Goal: Communication & Community: Share content

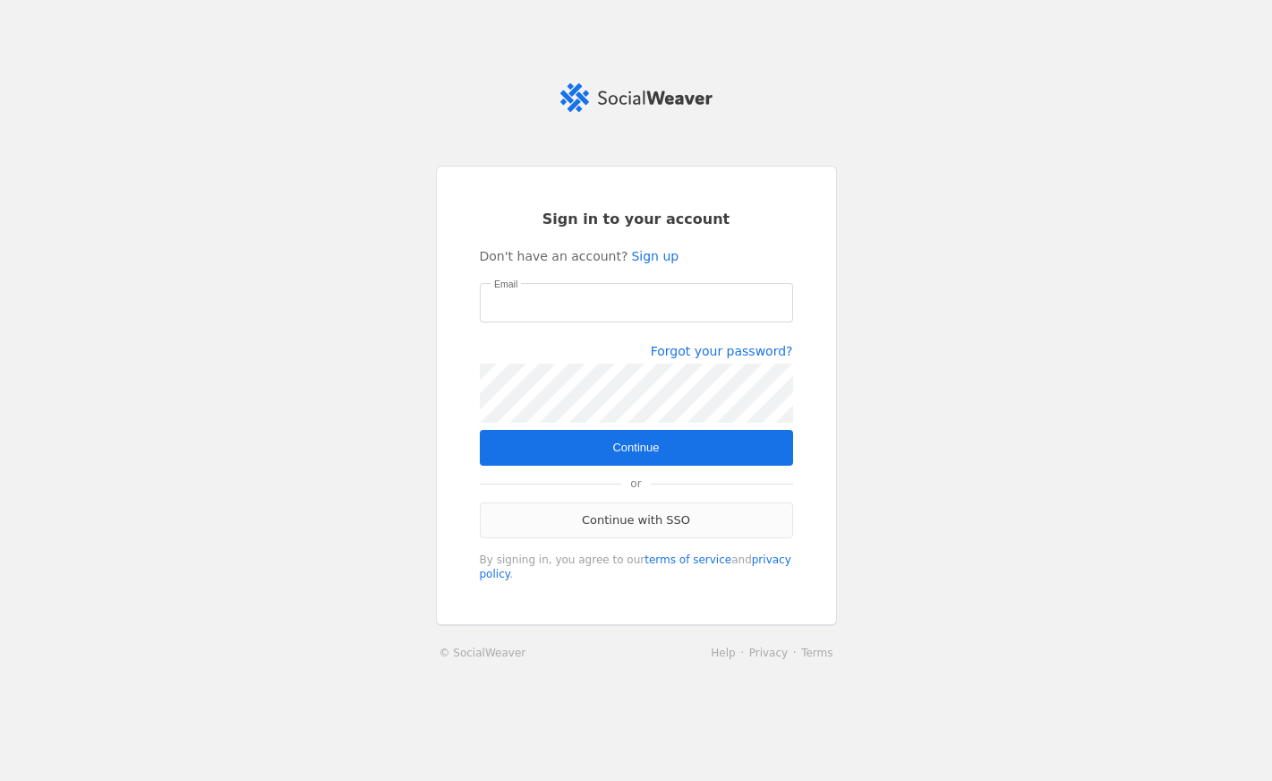
type input "shelby.scholze@jll.com"
click at [634, 516] on link "Continue with SSO" at bounding box center [636, 520] width 313 height 36
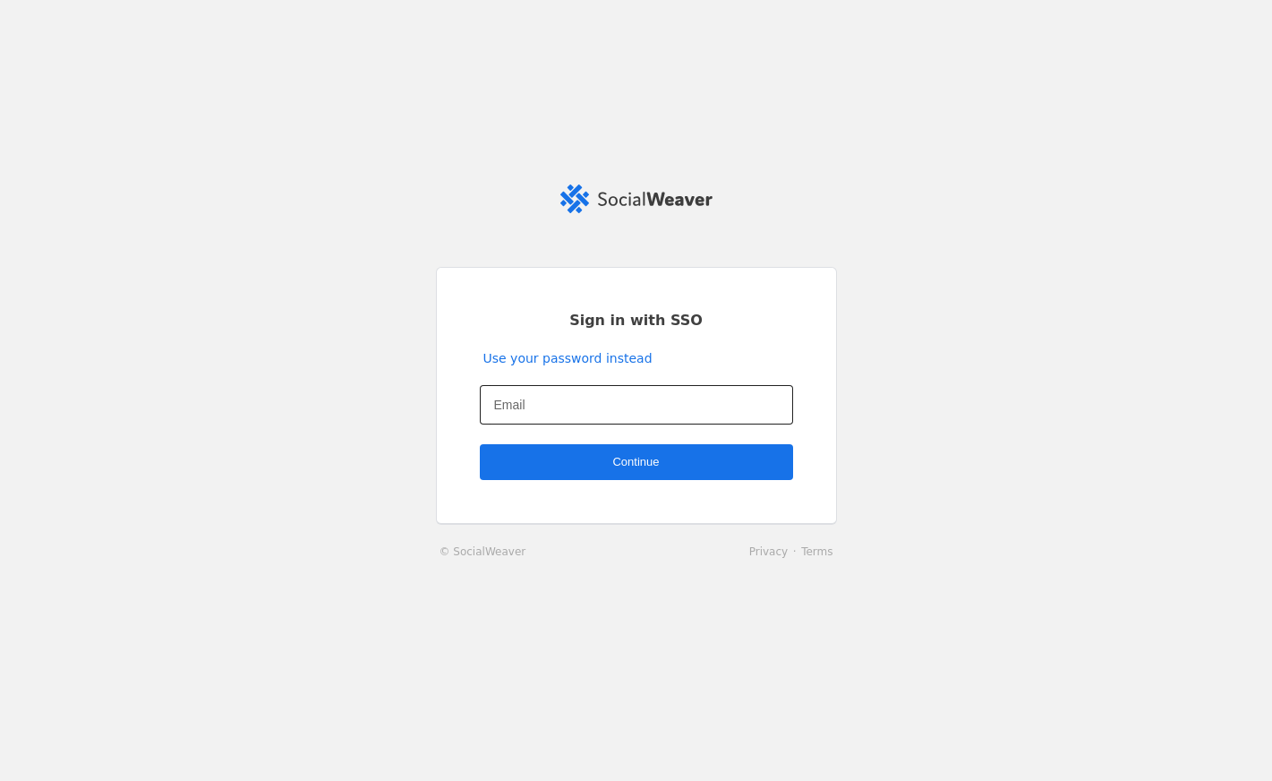
click at [562, 389] on div at bounding box center [636, 404] width 285 height 39
click at [558, 398] on input "Email" at bounding box center [636, 404] width 285 height 21
click at [480, 444] on button "Continue" at bounding box center [636, 462] width 313 height 36
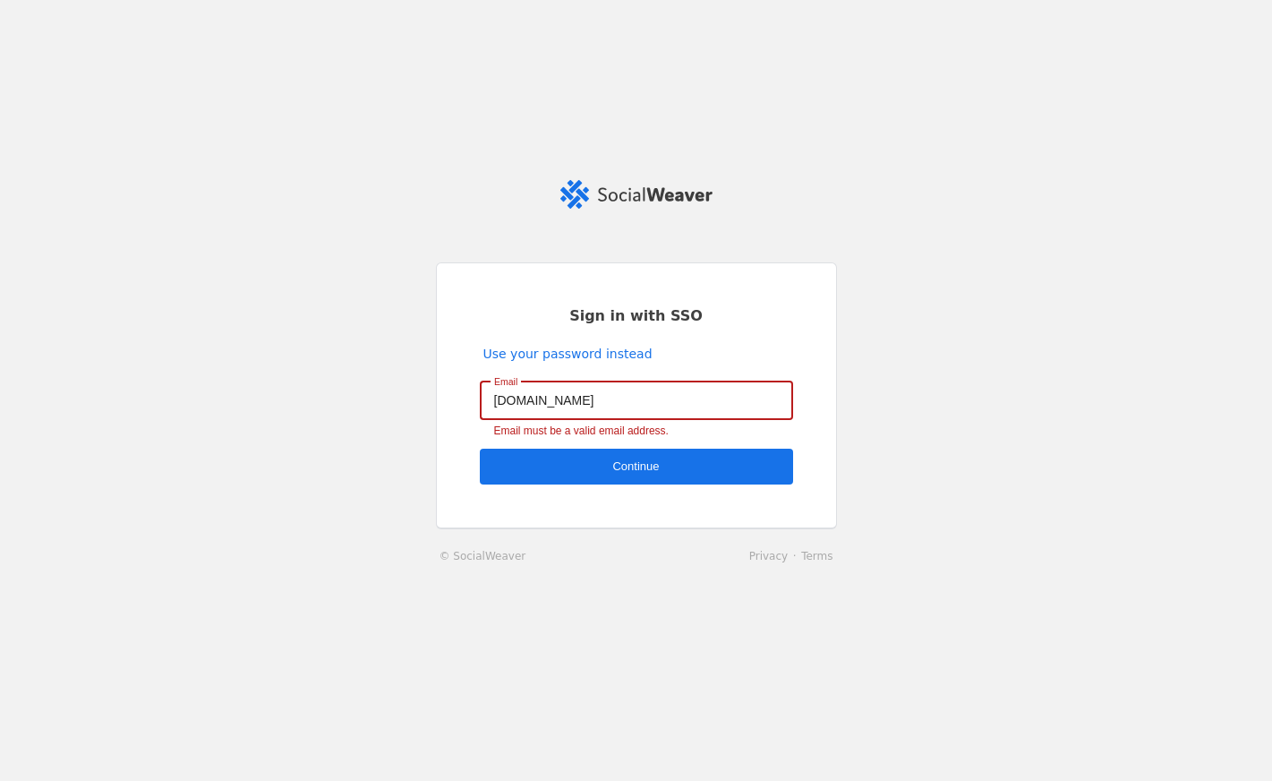
click at [585, 397] on input "shelby.scholze2jll.com" at bounding box center [636, 399] width 285 height 21
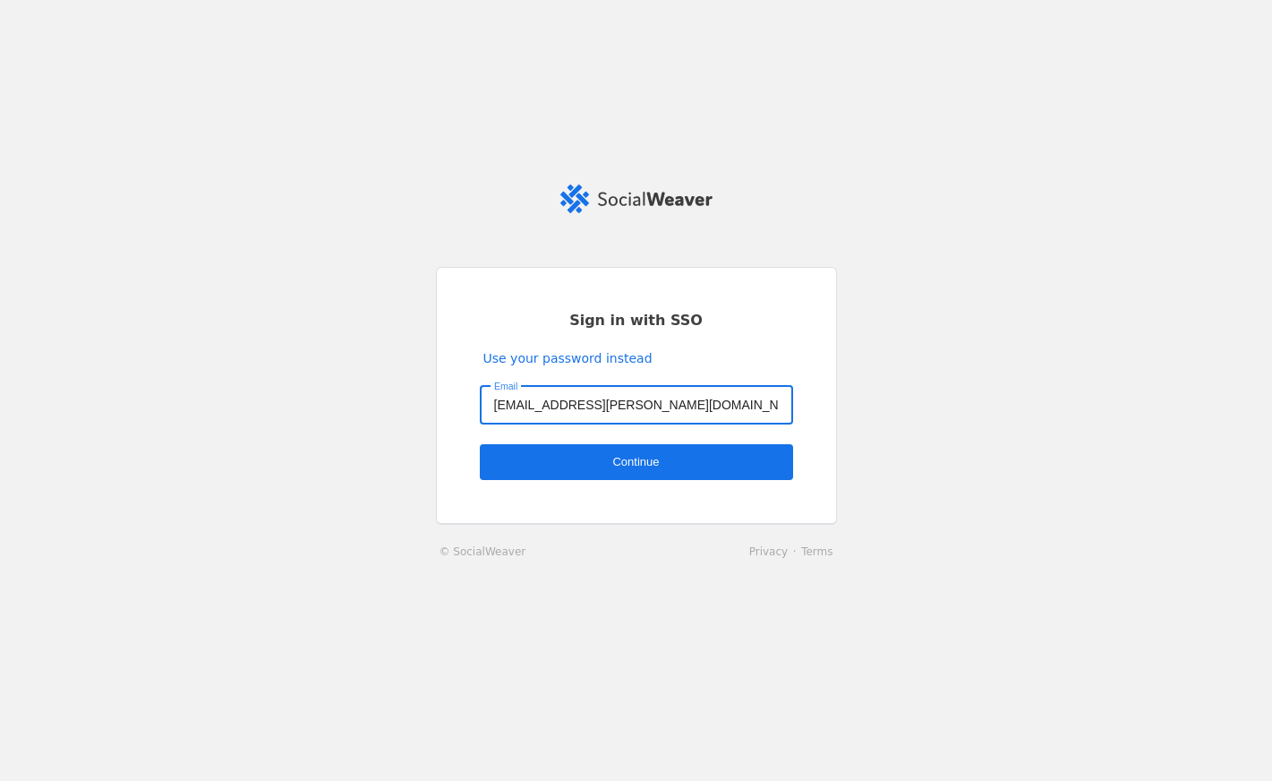
type input "shelby.scholze@jll.com"
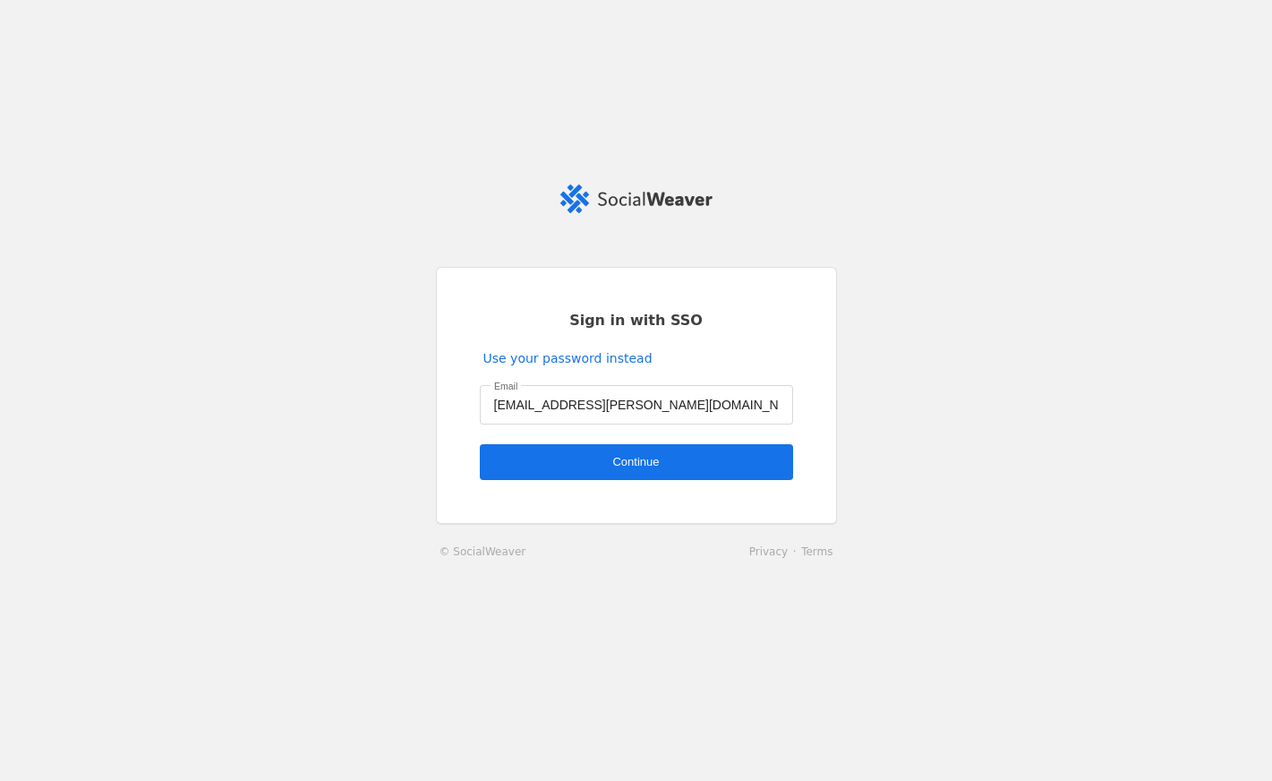
click at [709, 455] on span "undefined" at bounding box center [636, 462] width 313 height 36
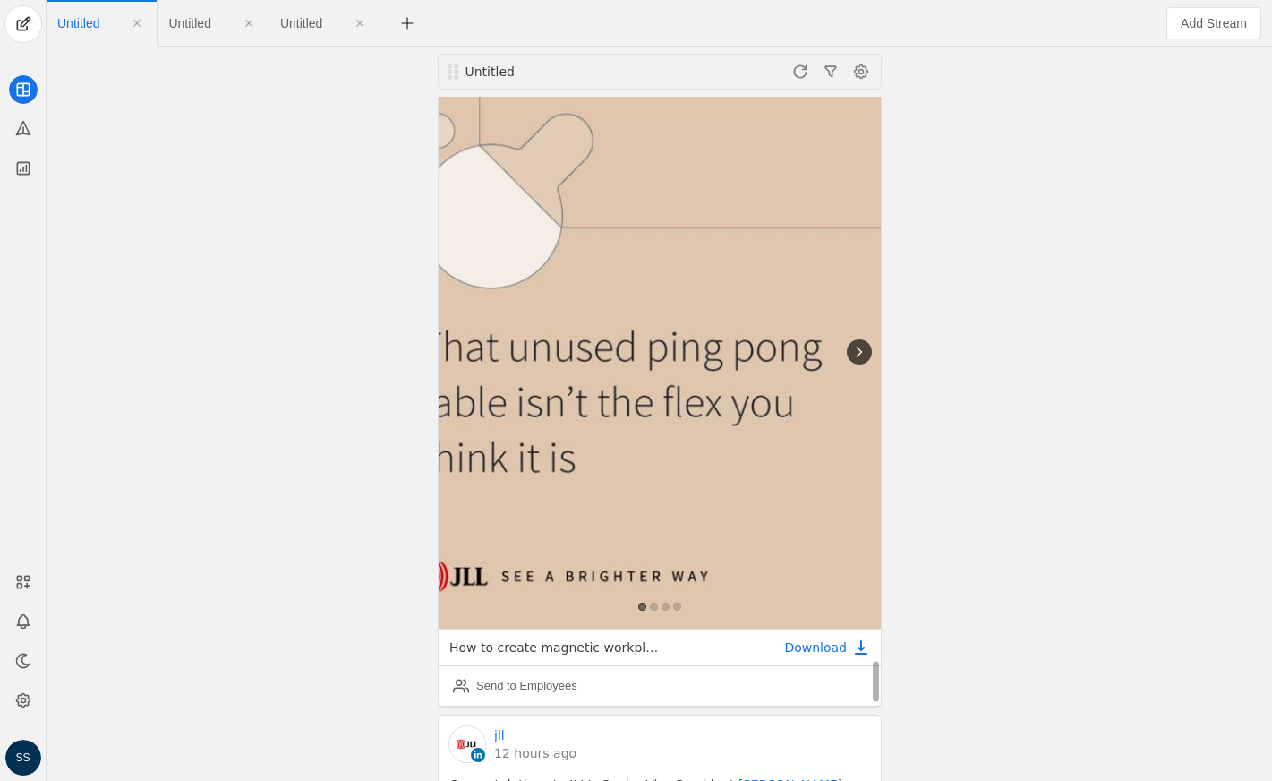
scroll to position [8843, 0]
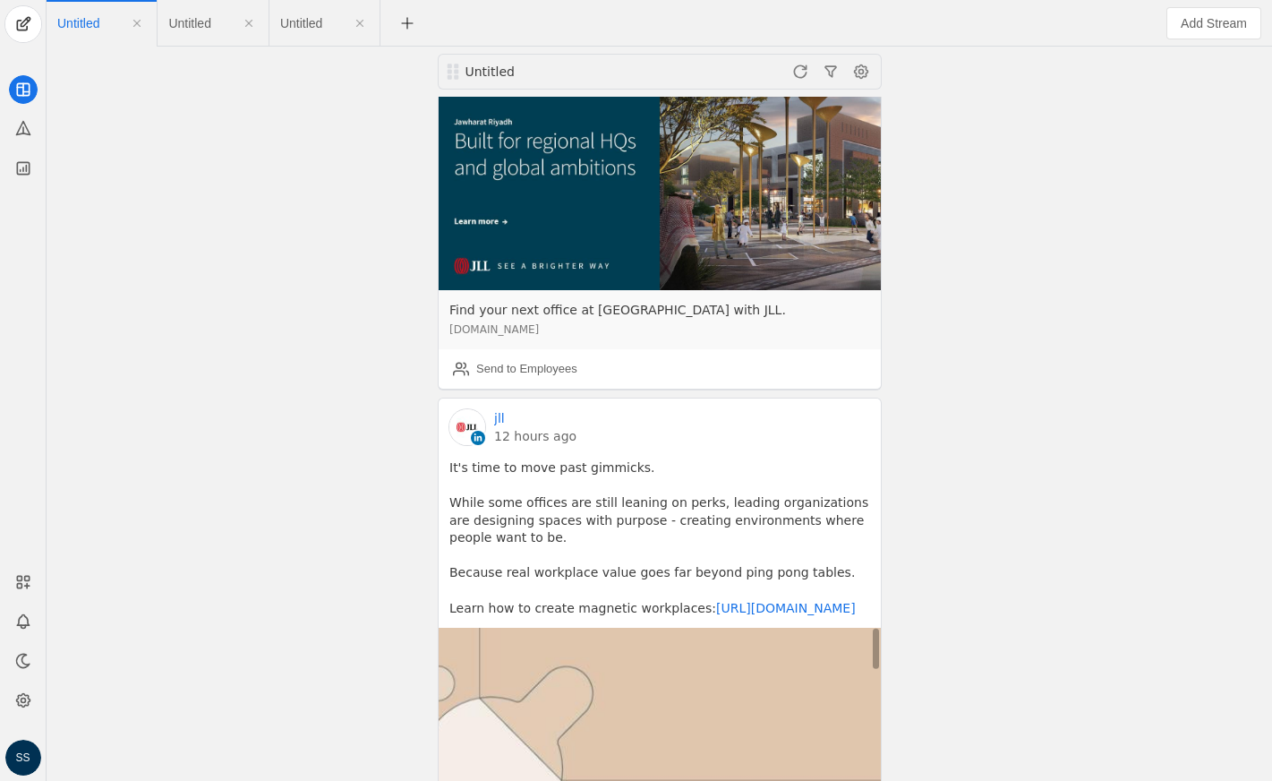
click at [507, 427] on link "12 hours ago" at bounding box center [535, 436] width 82 height 18
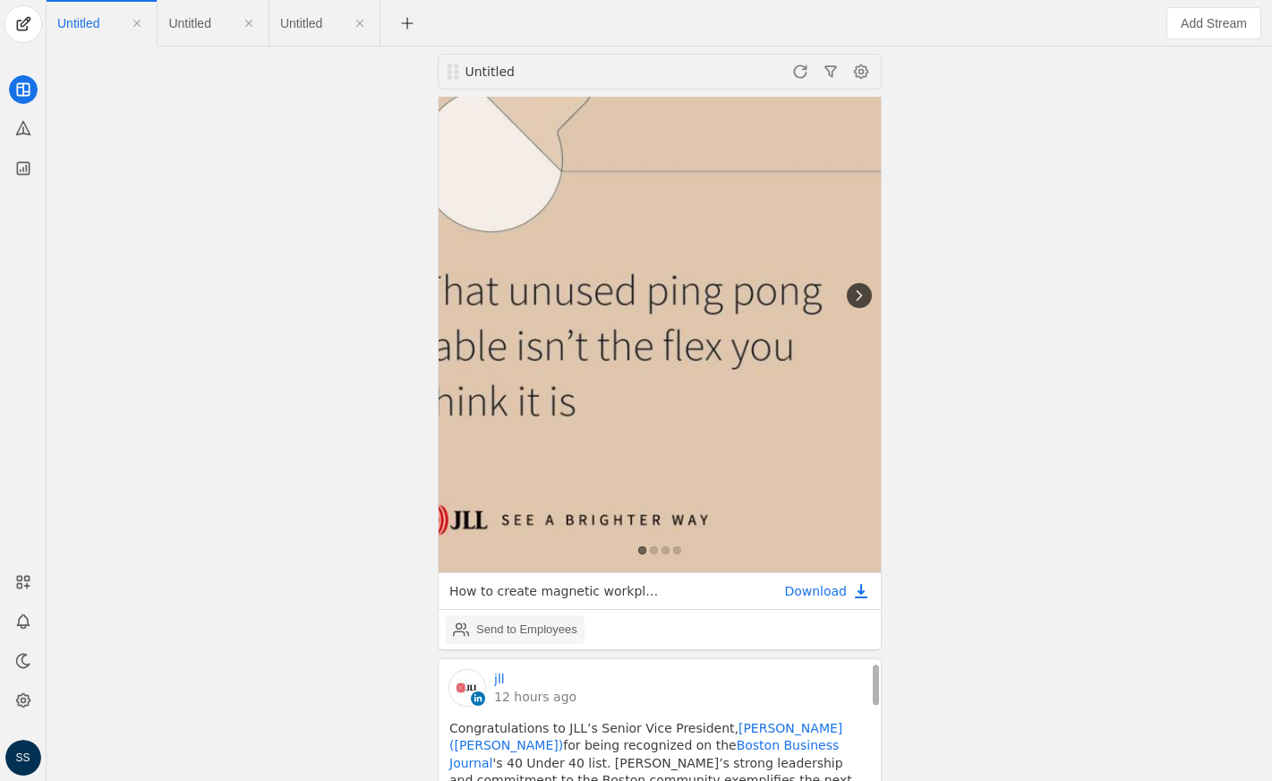
click at [558, 620] on div "Send to Employees" at bounding box center [526, 629] width 101 height 18
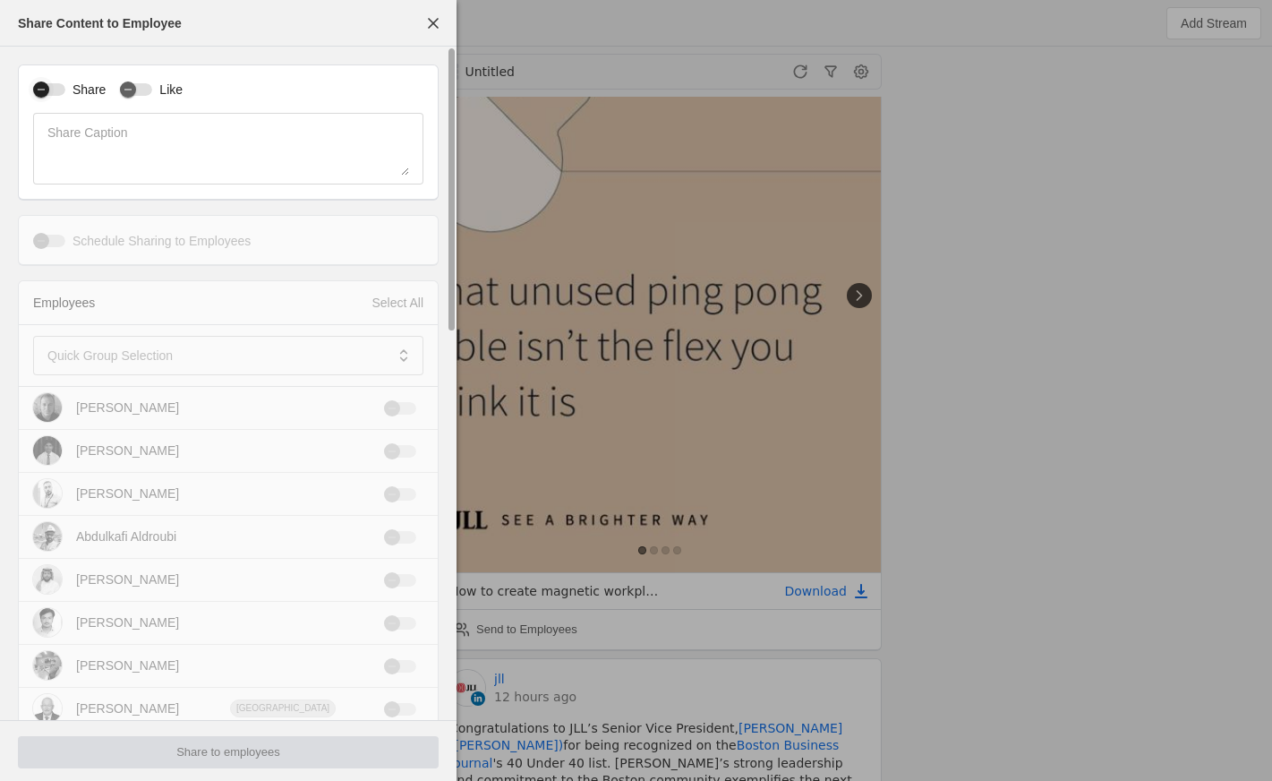
click at [55, 89] on div "button" at bounding box center [49, 89] width 32 height 13
click at [146, 359] on mat-label "Quick Group Selection" at bounding box center [109, 355] width 125 height 21
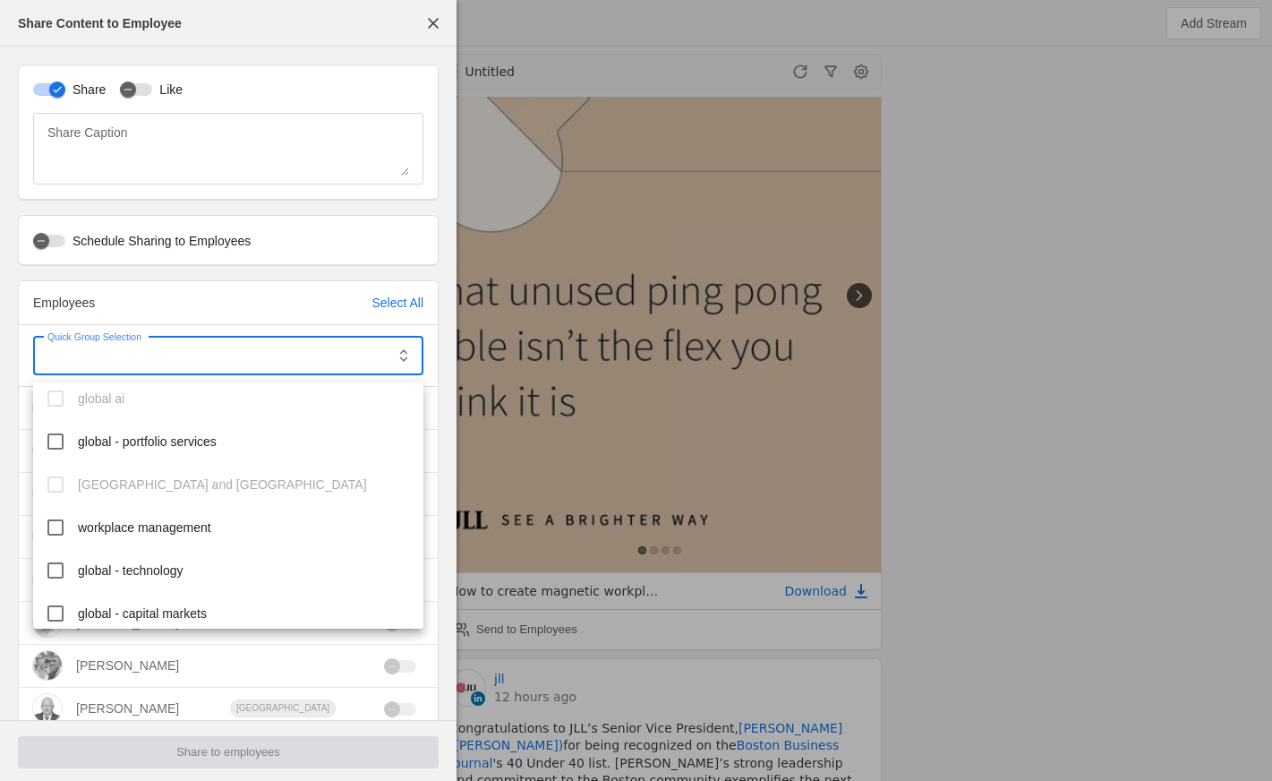
scroll to position [202, 0]
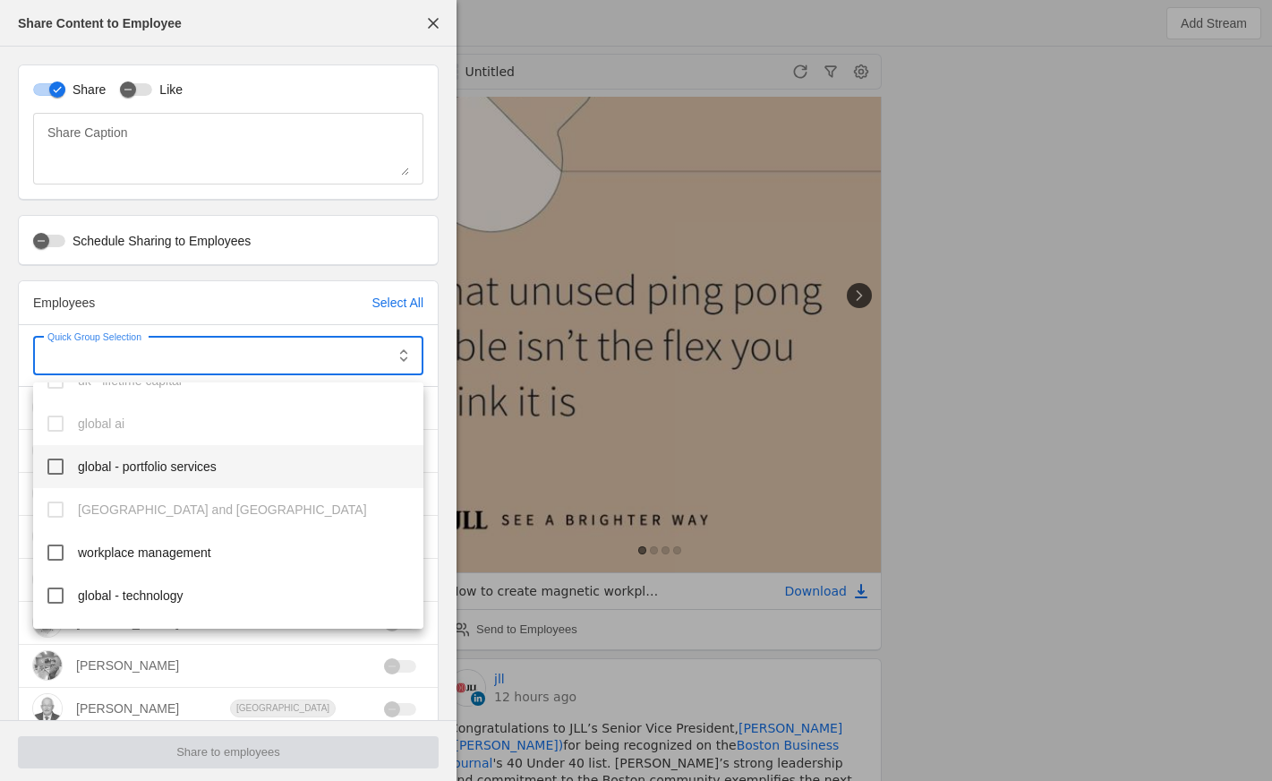
click at [177, 468] on span "global - portfolio services" at bounding box center [147, 466] width 139 height 18
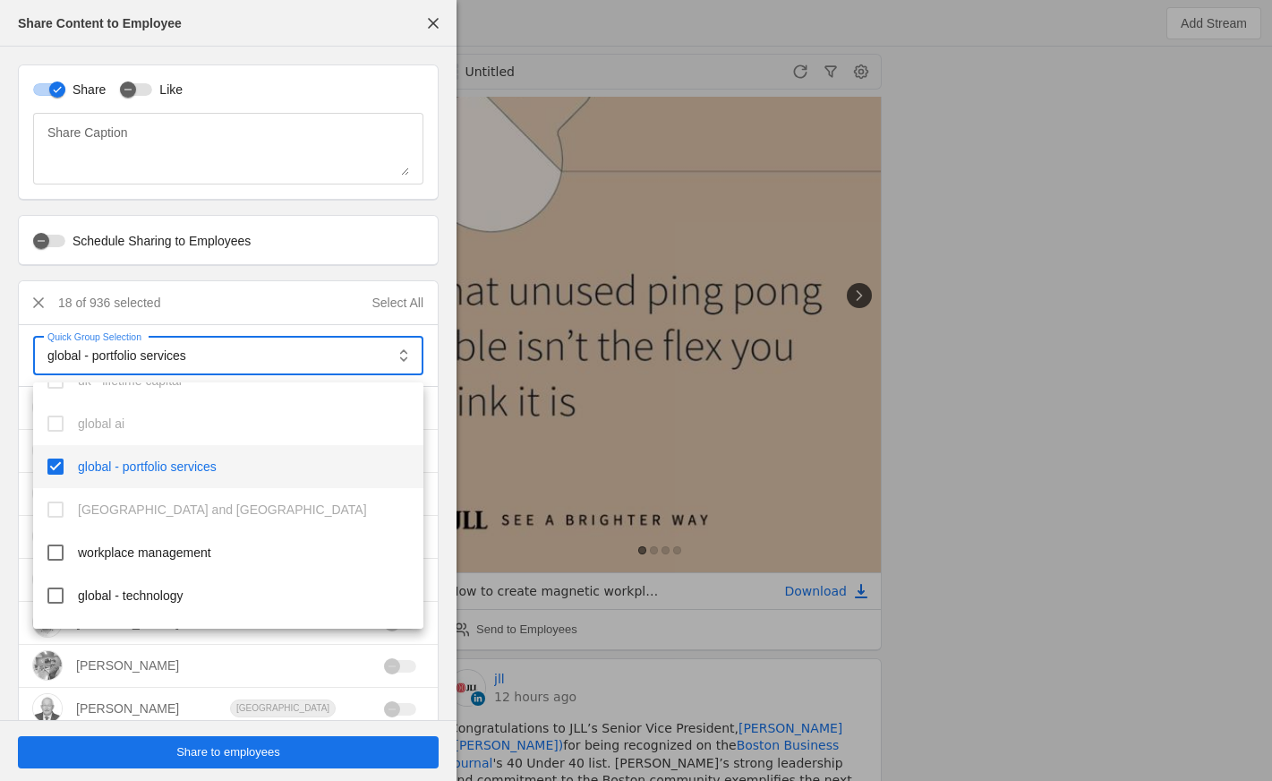
click at [240, 748] on div at bounding box center [636, 390] width 1272 height 781
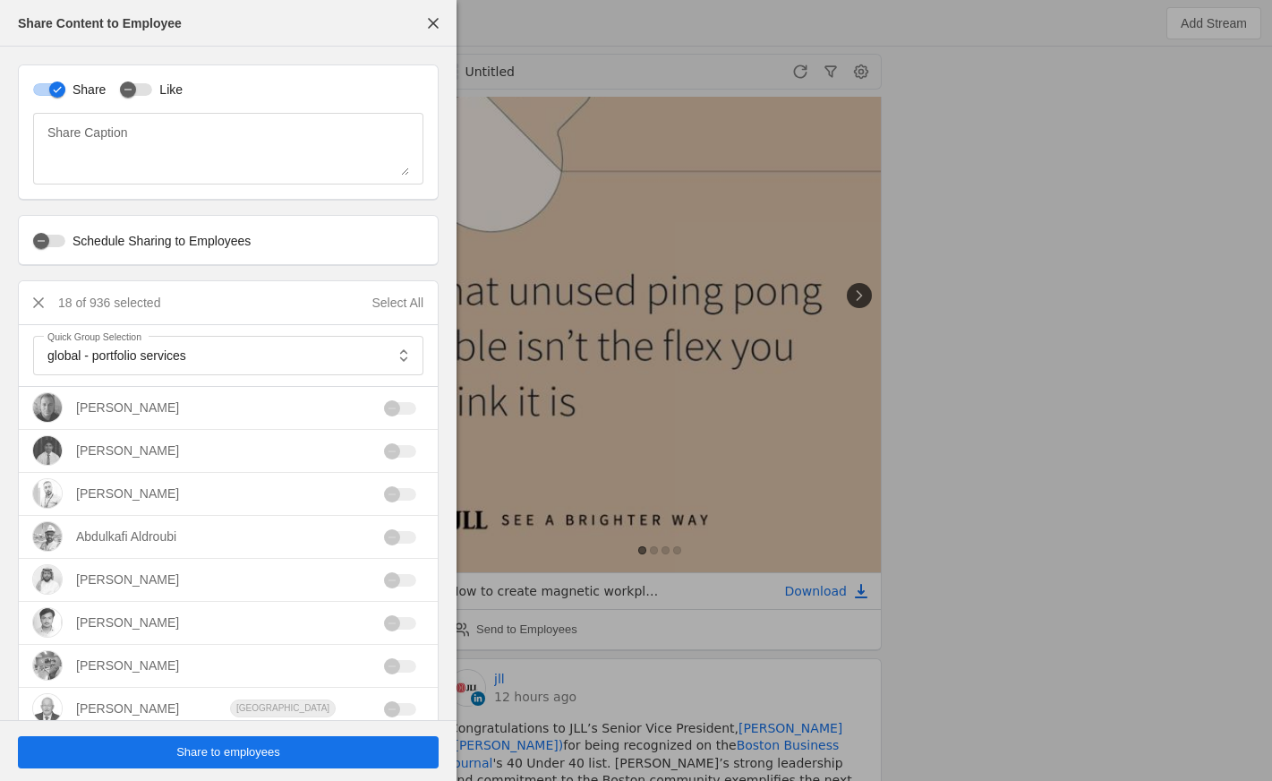
click at [250, 749] on span "Share to employees" at bounding box center [228, 752] width 104 height 18
